Goal: Task Accomplishment & Management: Complete application form

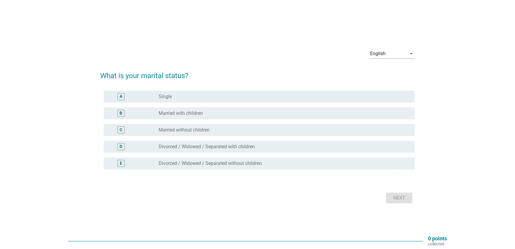
click at [173, 95] on div "radio_button_unchecked Single" at bounding box center [282, 97] width 246 height 6
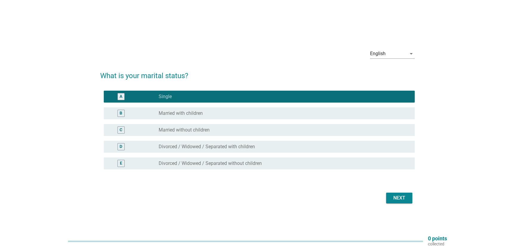
click at [210, 137] on div "C radio_button_unchecked Married without children" at bounding box center [257, 130] width 314 height 17
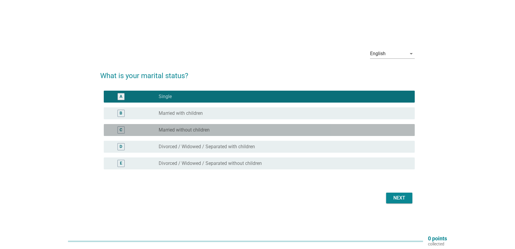
click at [212, 131] on div "radio_button_unchecked Married without children" at bounding box center [282, 130] width 246 height 6
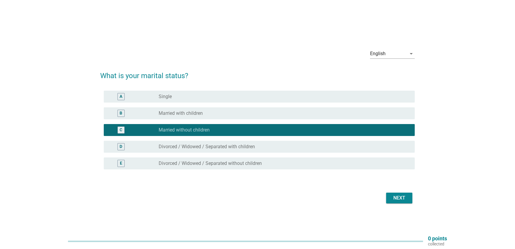
click at [408, 193] on button "Next" at bounding box center [399, 198] width 26 height 11
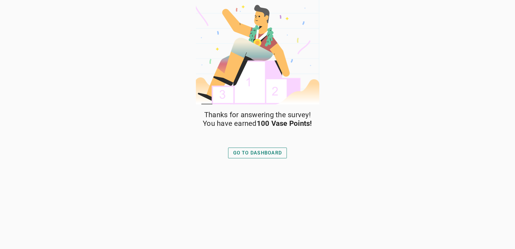
click at [233, 153] on div "GO TO DASHBOARD" at bounding box center [257, 152] width 49 height 7
